Goal: Use online tool/utility: Utilize a website feature to perform a specific function

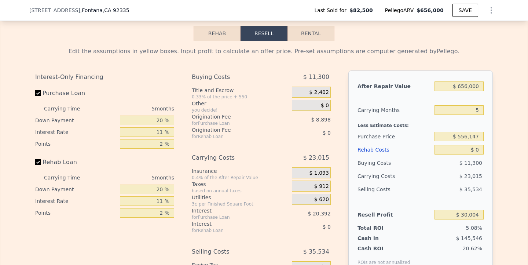
scroll to position [1074, 0]
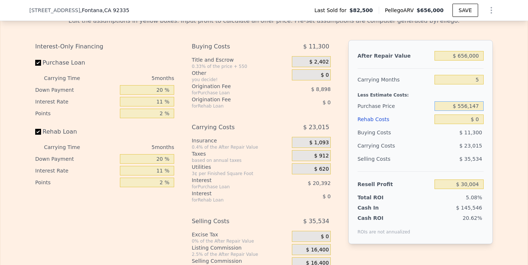
drag, startPoint x: 457, startPoint y: 117, endPoint x: 503, endPoint y: 128, distance: 47.3
click at [503, 129] on div "Edit the assumptions in yellow boxes. Input profit to calculate an offer price.…" at bounding box center [264, 147] width 528 height 273
type input "$ 529,000"
type input "$ 58,670"
drag, startPoint x: 471, startPoint y: 90, endPoint x: 502, endPoint y: 88, distance: 31.2
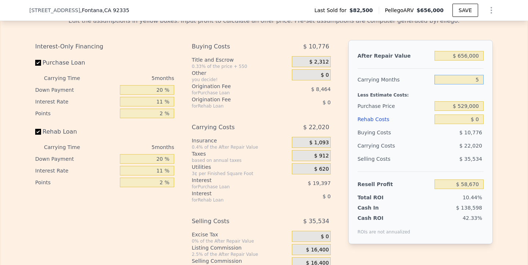
click at [502, 88] on div "Edit the assumptions in yellow boxes. Input profit to calculate an offer price.…" at bounding box center [264, 147] width 528 height 273
type input "6"
type input "$ 54,266"
type input "6"
type input "$ 7"
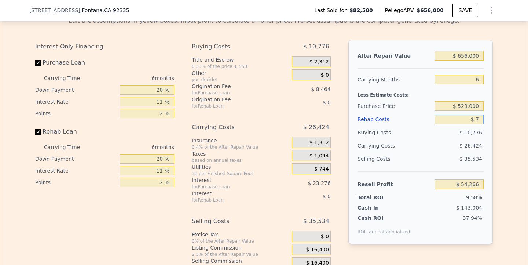
type input "$ 54,259"
type input "$ 70"
type input "$ 54,189"
type input "$ 700"
type input "$ 53,525"
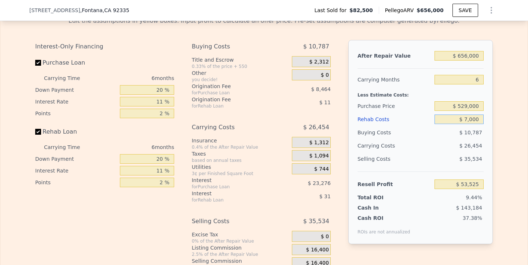
type input "$ 70,000"
type input "-$ 19,932"
click at [435, 165] on div "$ 35,534" at bounding box center [460, 158] width 50 height 13
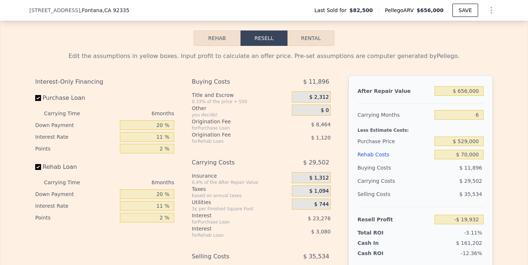
scroll to position [1065, 0]
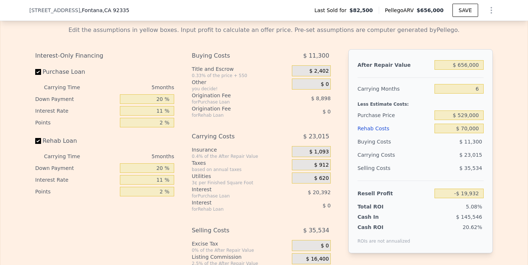
type input "5"
type input "$ 0"
type input "$ 30,004"
